Goal: Information Seeking & Learning: Learn about a topic

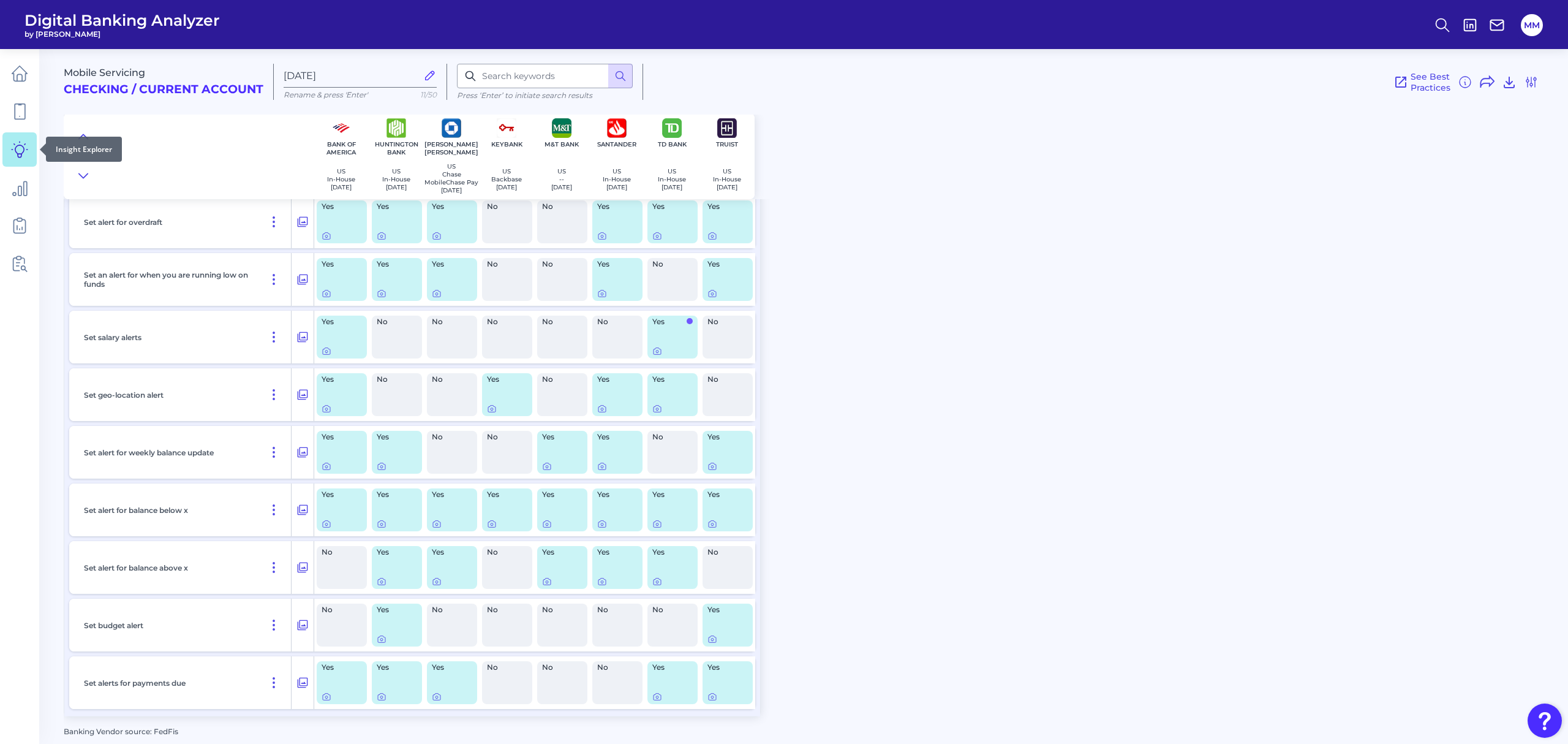
click at [19, 147] on icon at bounding box center [20, 150] width 17 height 17
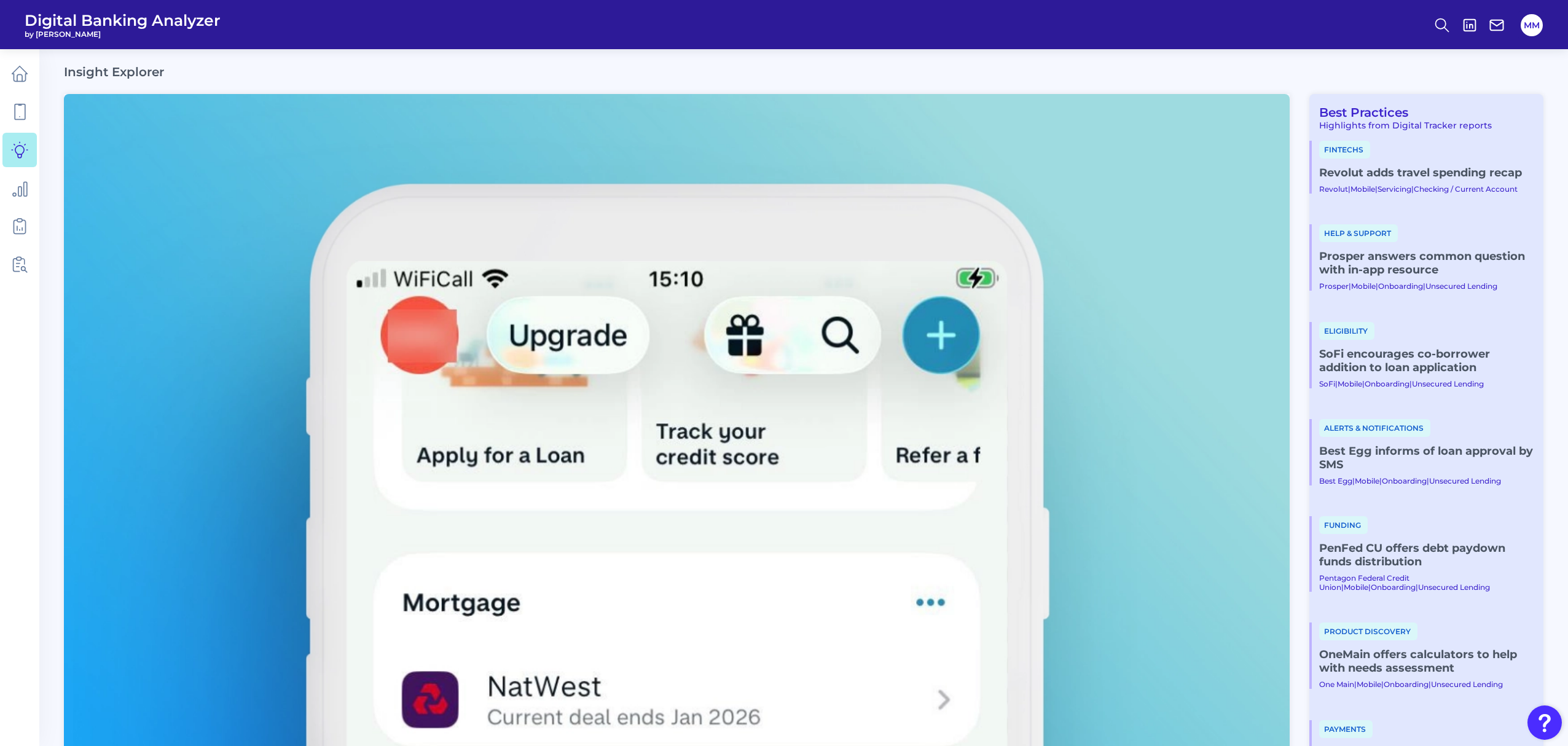
click at [1385, 173] on link "Revolut adds travel spending recap​" at bounding box center [1426, 173] width 214 height 13
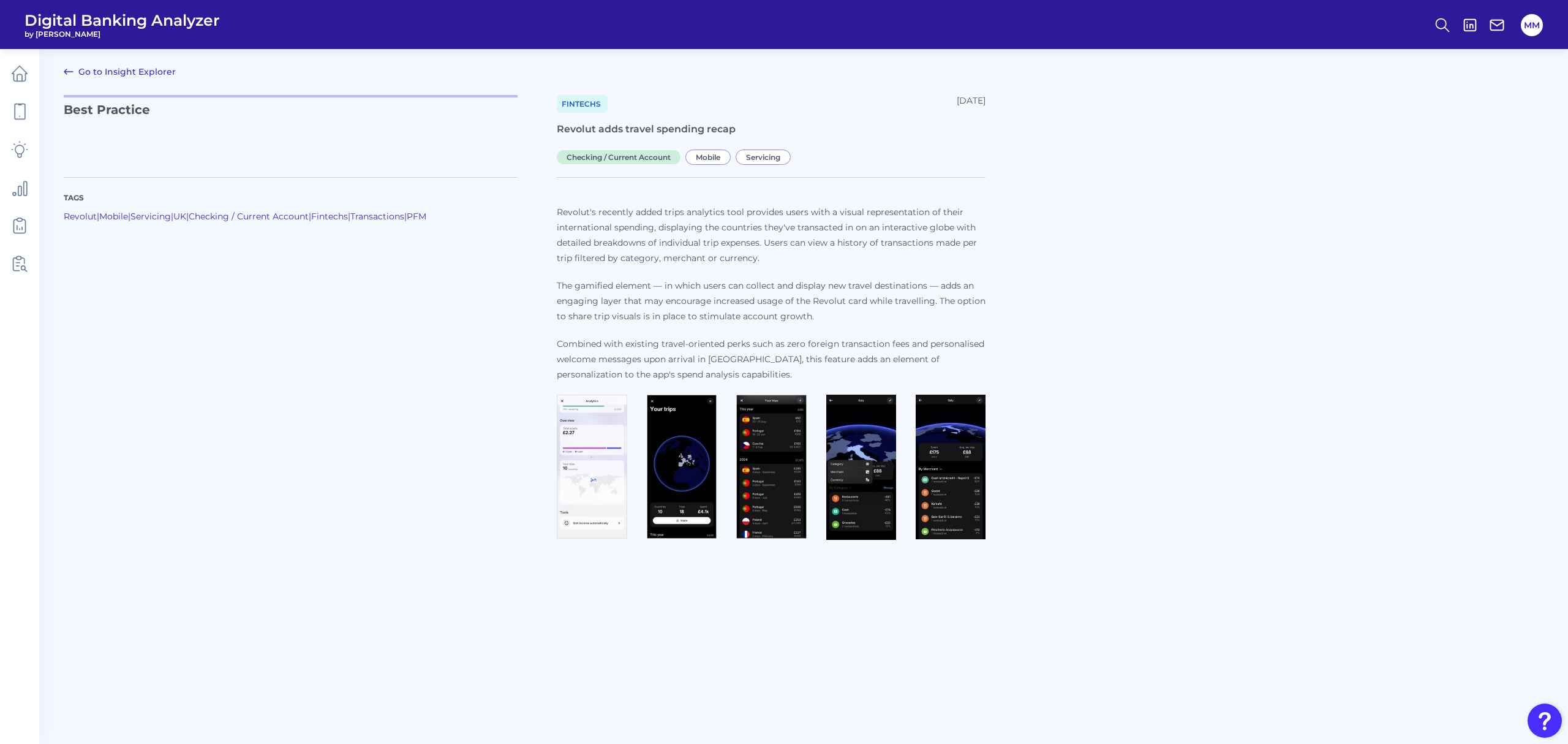
click at [1378, 271] on div "Tags Revolut | Mobile | Servicing | [GEOGRAPHIC_DATA] | Checking / Current Acco…" at bounding box center [804, 353] width 1480 height 383
click at [1376, 271] on div "Tags Revolut | Mobile | Servicing | [GEOGRAPHIC_DATA] | Checking / Current Acco…" at bounding box center [804, 353] width 1480 height 383
click at [1394, 446] on div "Tags Revolut | Mobile | Servicing | [GEOGRAPHIC_DATA] | Checking / Current Acco…" at bounding box center [804, 353] width 1480 height 383
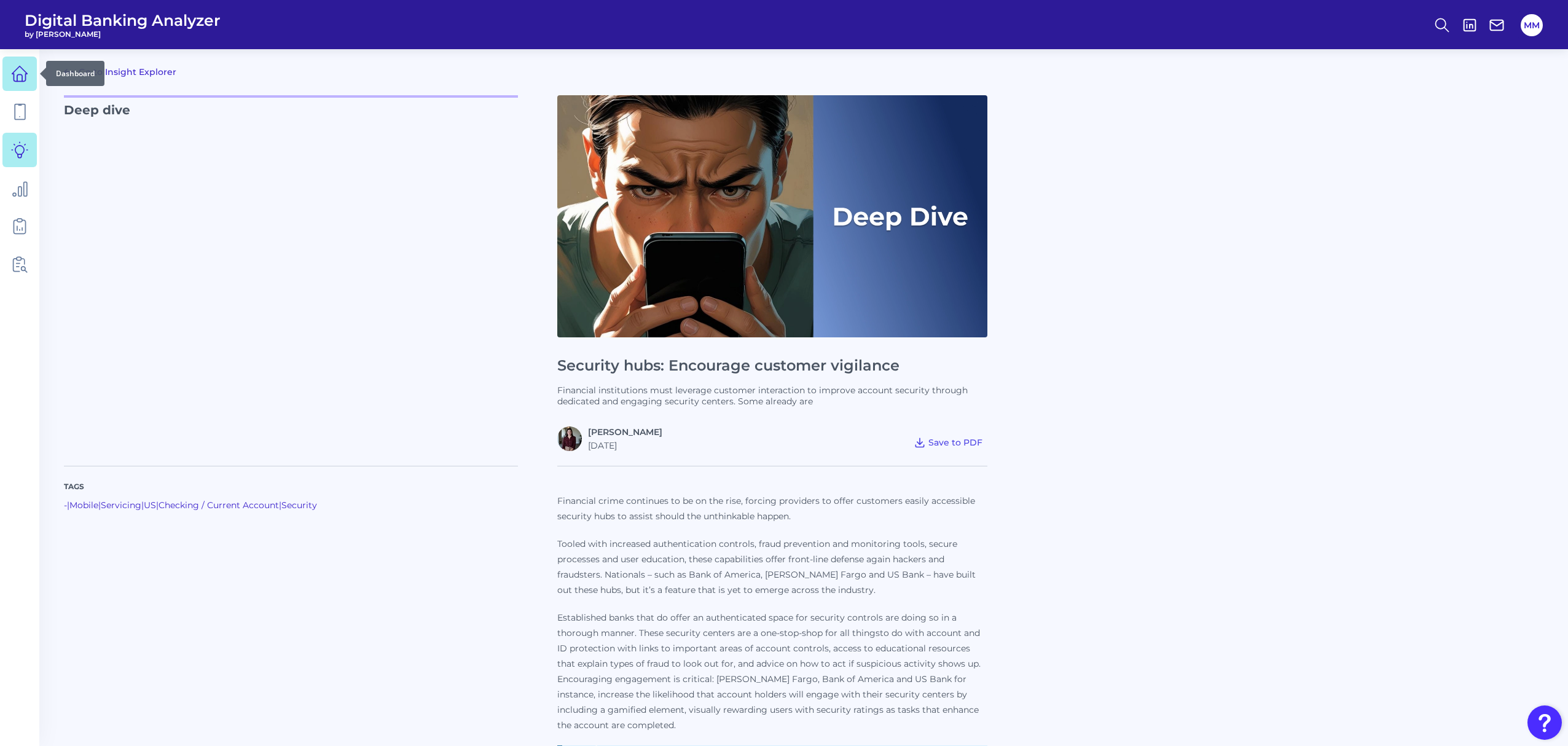
scroll to position [1305, 0]
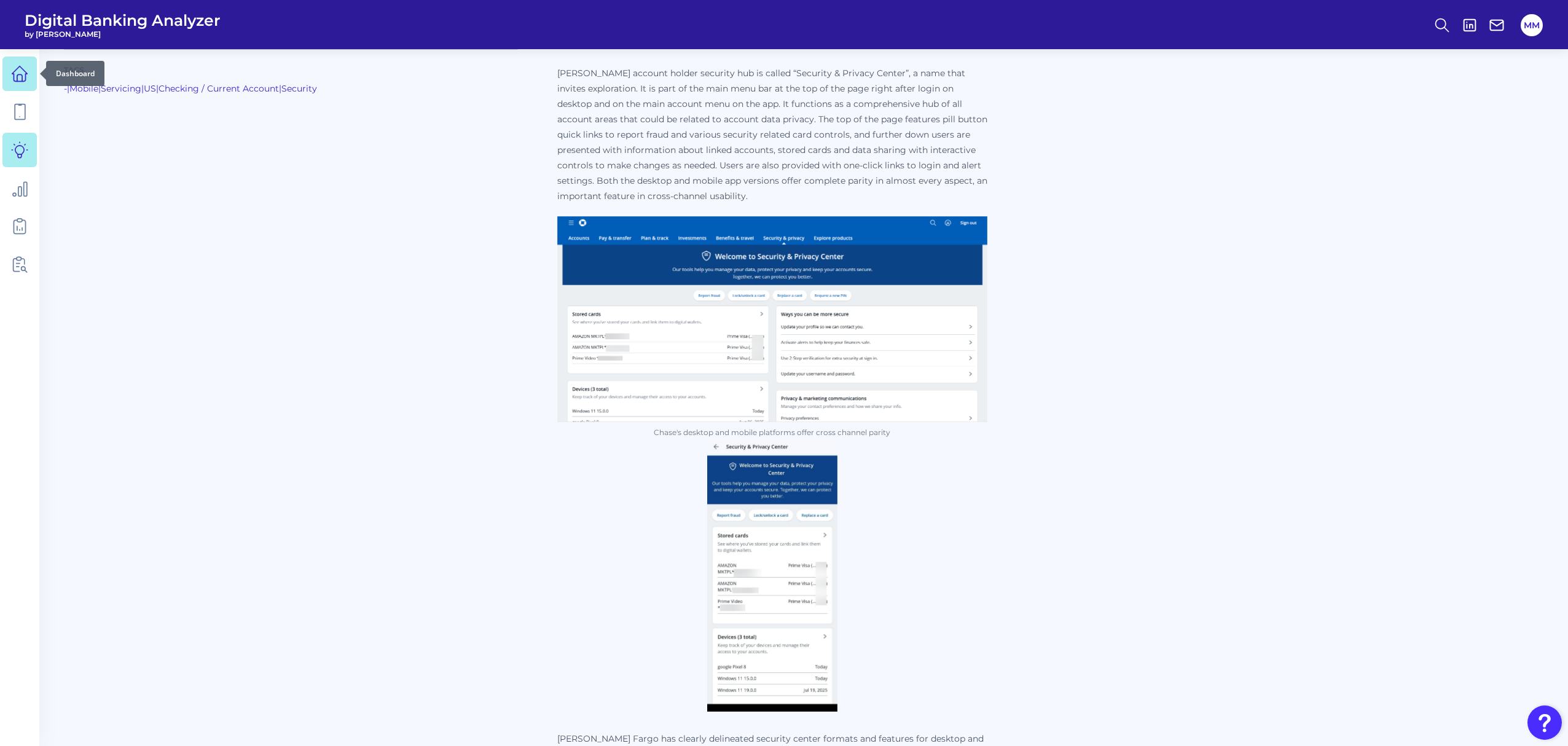
click at [17, 79] on icon at bounding box center [19, 77] width 5 height 7
